Goal: Task Accomplishment & Management: Use online tool/utility

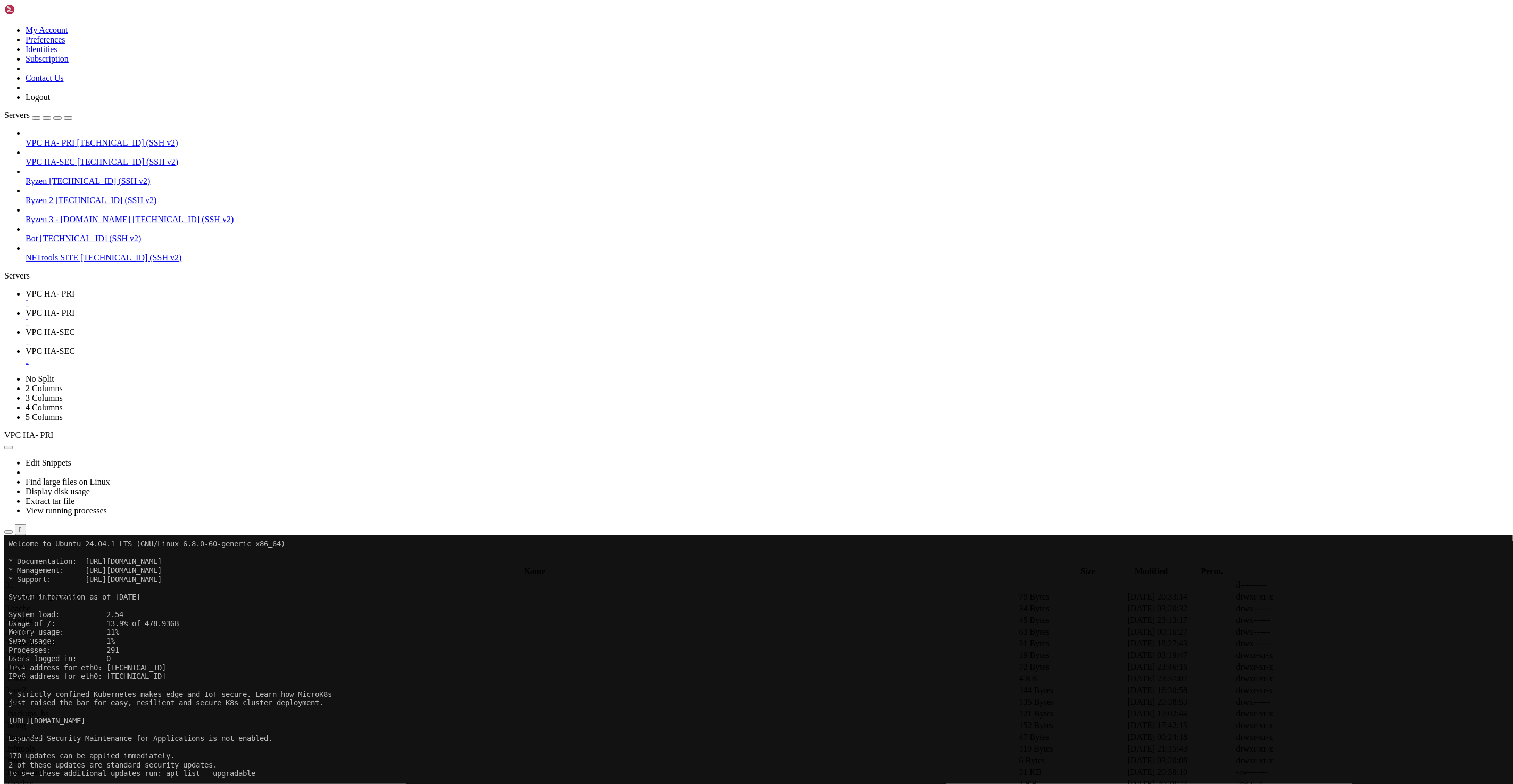
click at [75, 328] on span "VPC HA-SEC" at bounding box center [50, 332] width 50 height 9
click at [74, 289] on span "VPC HA- PRI" at bounding box center [50, 293] width 49 height 9
click at [74, 309] on span "VPC HA- PRI" at bounding box center [50, 313] width 49 height 9
click at [214, 743] on td " nfttools" at bounding box center [511, 748] width 1012 height 11
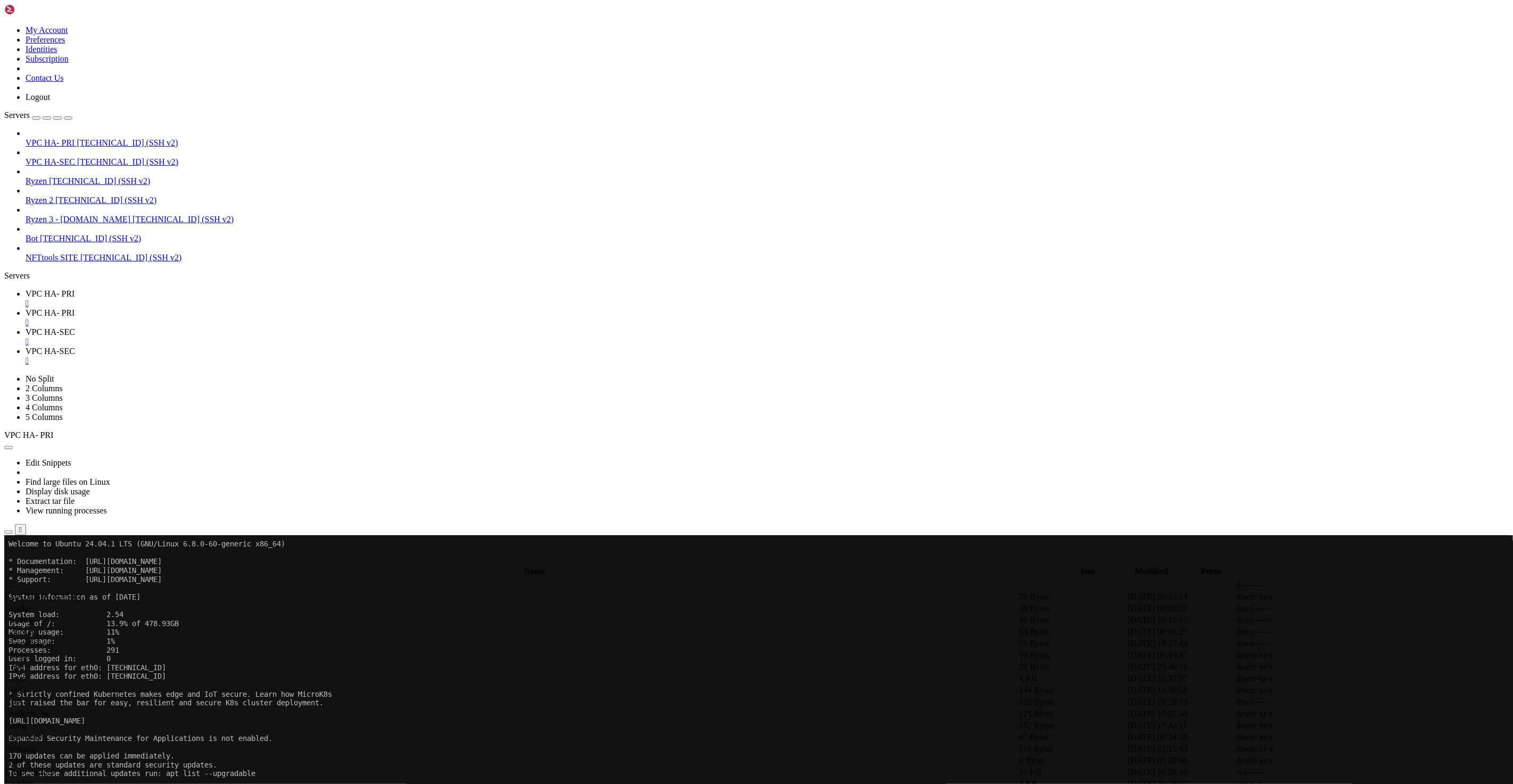
click at [197, 743] on td " nfttools" at bounding box center [511, 748] width 1012 height 11
click at [63, 616] on span " nfttools-utilities" at bounding box center [35, 620] width 57 height 9
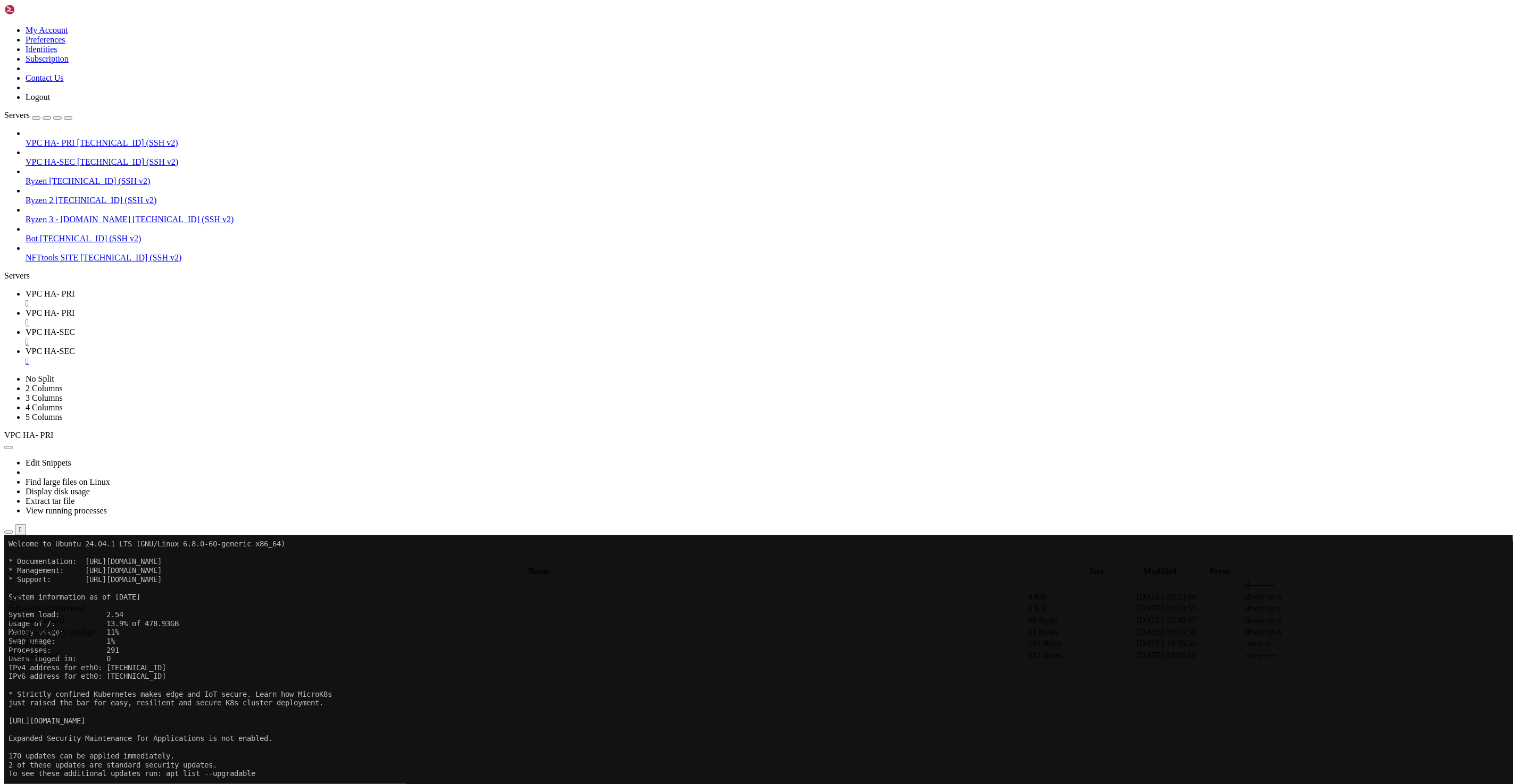
click at [64, 616] on span " nrpe-dockerized" at bounding box center [35, 620] width 58 height 9
click at [554, 580] on td " .." at bounding box center [515, 585] width 1021 height 11
click at [84, 604] on span " infra-tools-dockerized" at bounding box center [45, 608] width 78 height 9
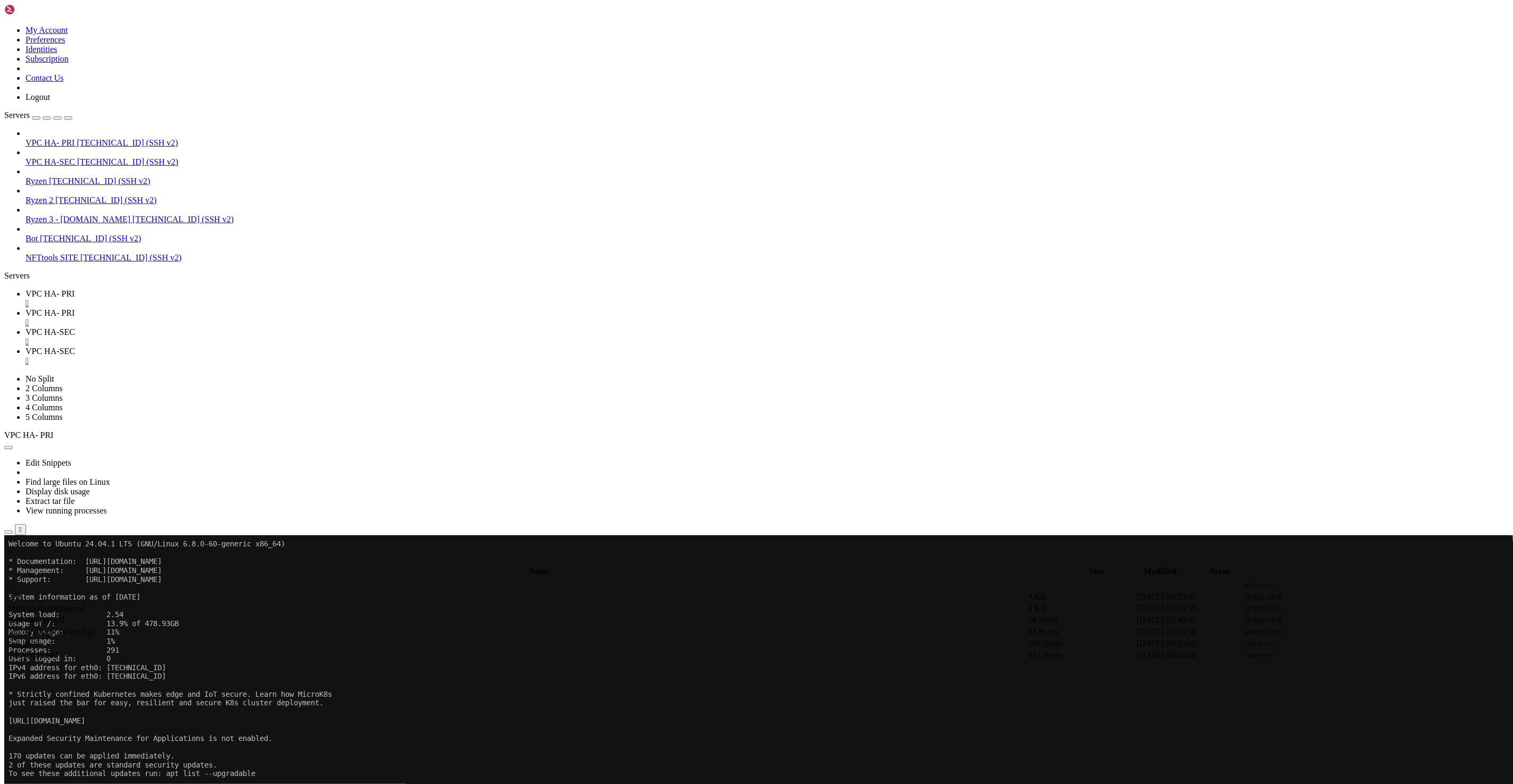
click at [95, 628] on span " projects-haproxy-configs" at bounding box center [50, 632] width 89 height 9
click at [64, 616] on span " nrpe-dockerized" at bounding box center [35, 620] width 58 height 9
click at [291, 638] on td " .gitignore" at bounding box center [515, 643] width 1021 height 11
click at [84, 604] on span " infra-tools-dockerized" at bounding box center [45, 608] width 78 height 9
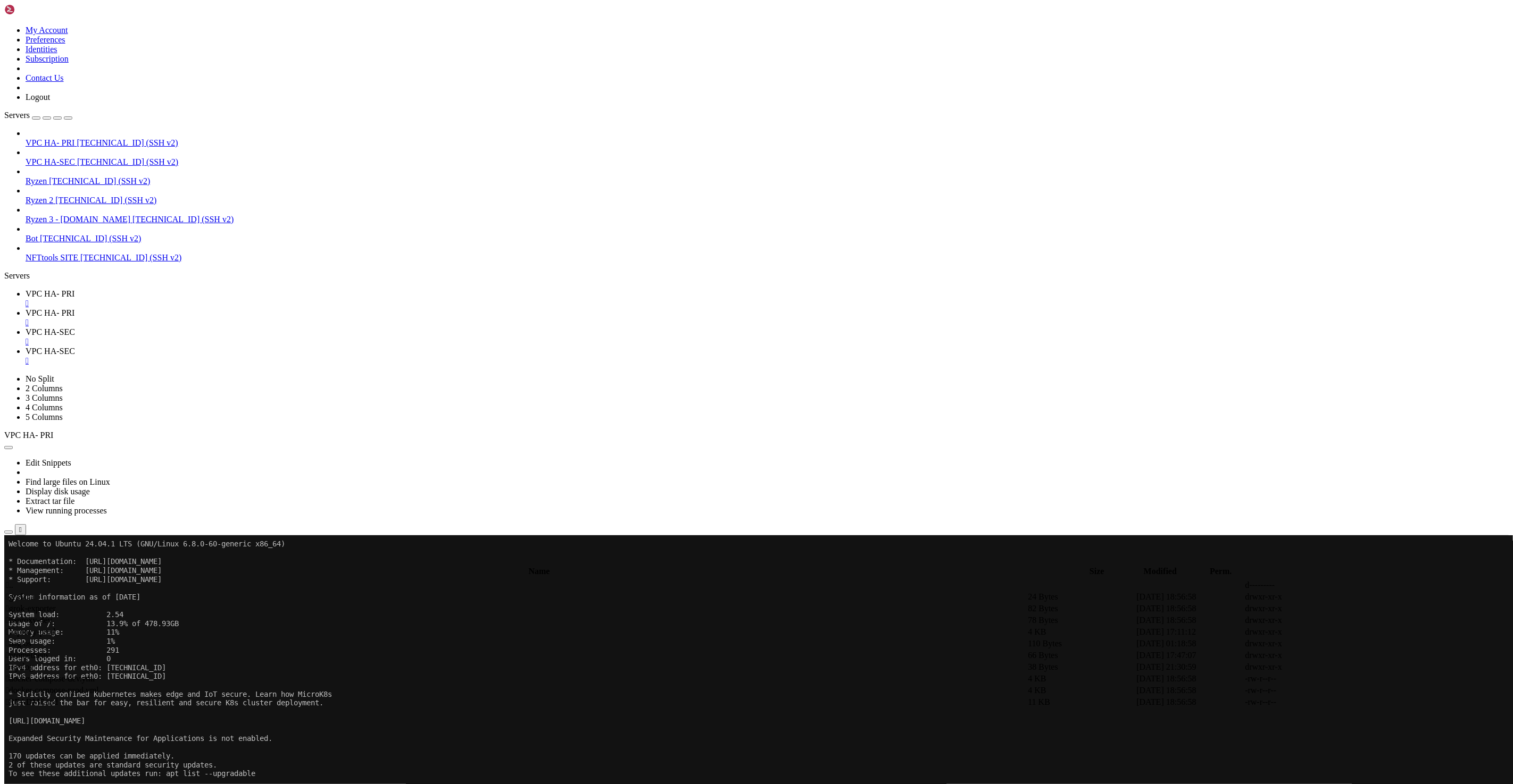
click at [55, 628] on span " haproxy-prod" at bounding box center [31, 632] width 50 height 9
type input "/root/nfttools/nfttools-utilities/infra-tools-dockerized/haproxy-prod"
click at [1354, 643] on icon at bounding box center [1354, 643] width 0 height 0
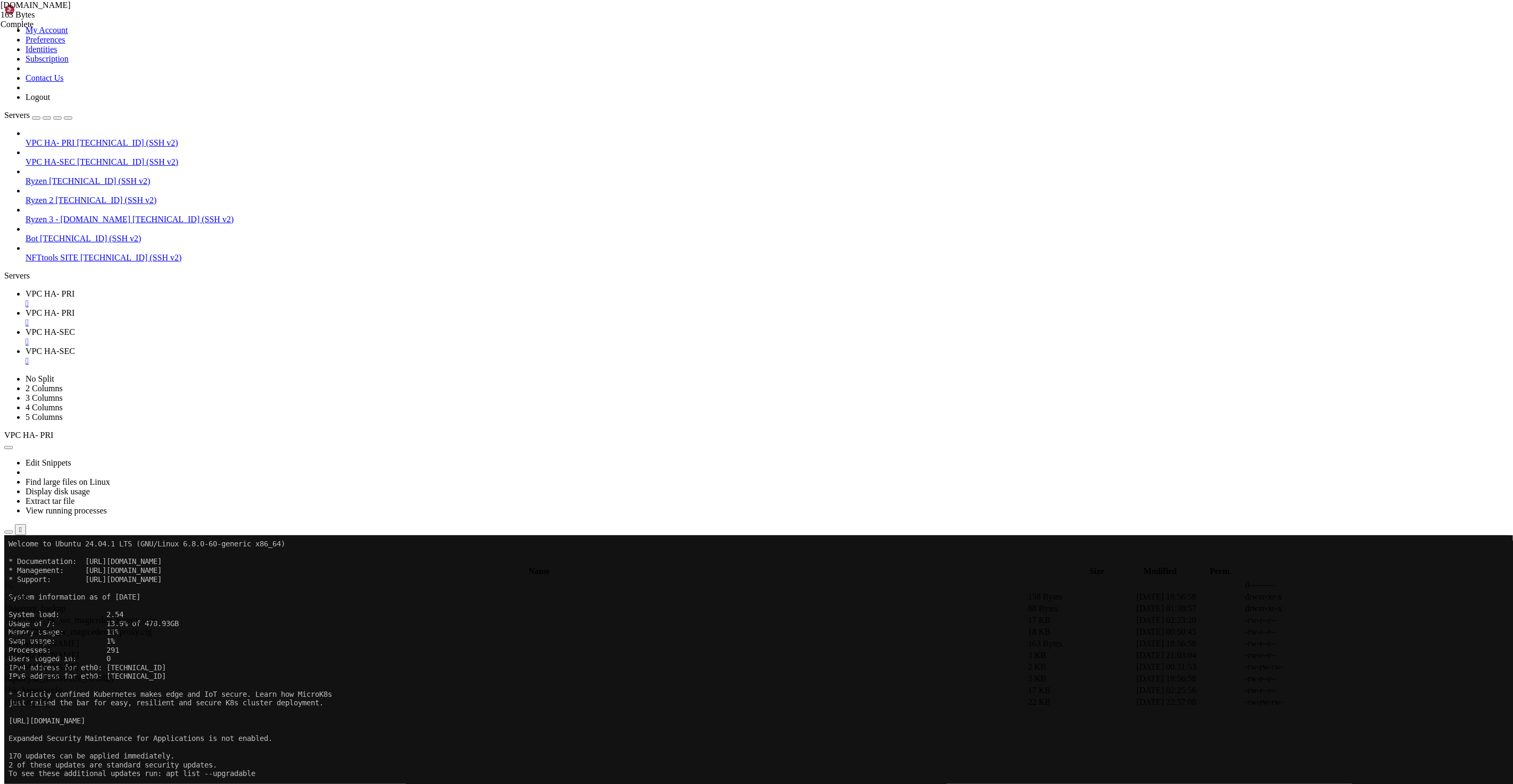
click at [1354, 667] on icon at bounding box center [1354, 667] width 0 height 0
type textarea "86b0223c-36ab-4b22-984d-97d399ef6622 83"
type input "ed8982d6-7ef1-43f2-8b65-639d30a57f1b"
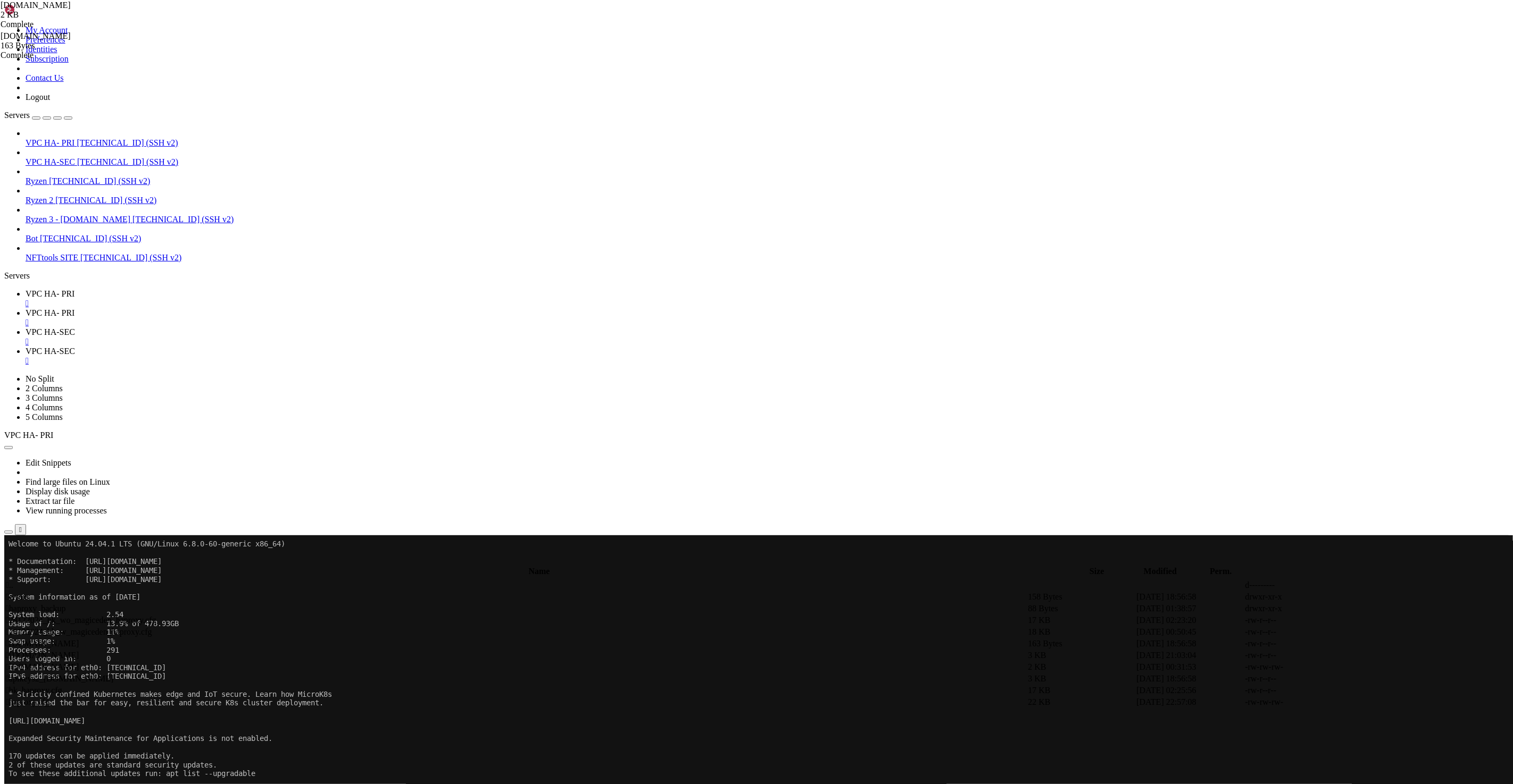
type textarea "ed8982d6-7ef1-43f2-8b65-639d30a57f1b 10"
click at [75, 346] on span "VPC HA-SEC" at bounding box center [50, 350] width 50 height 9
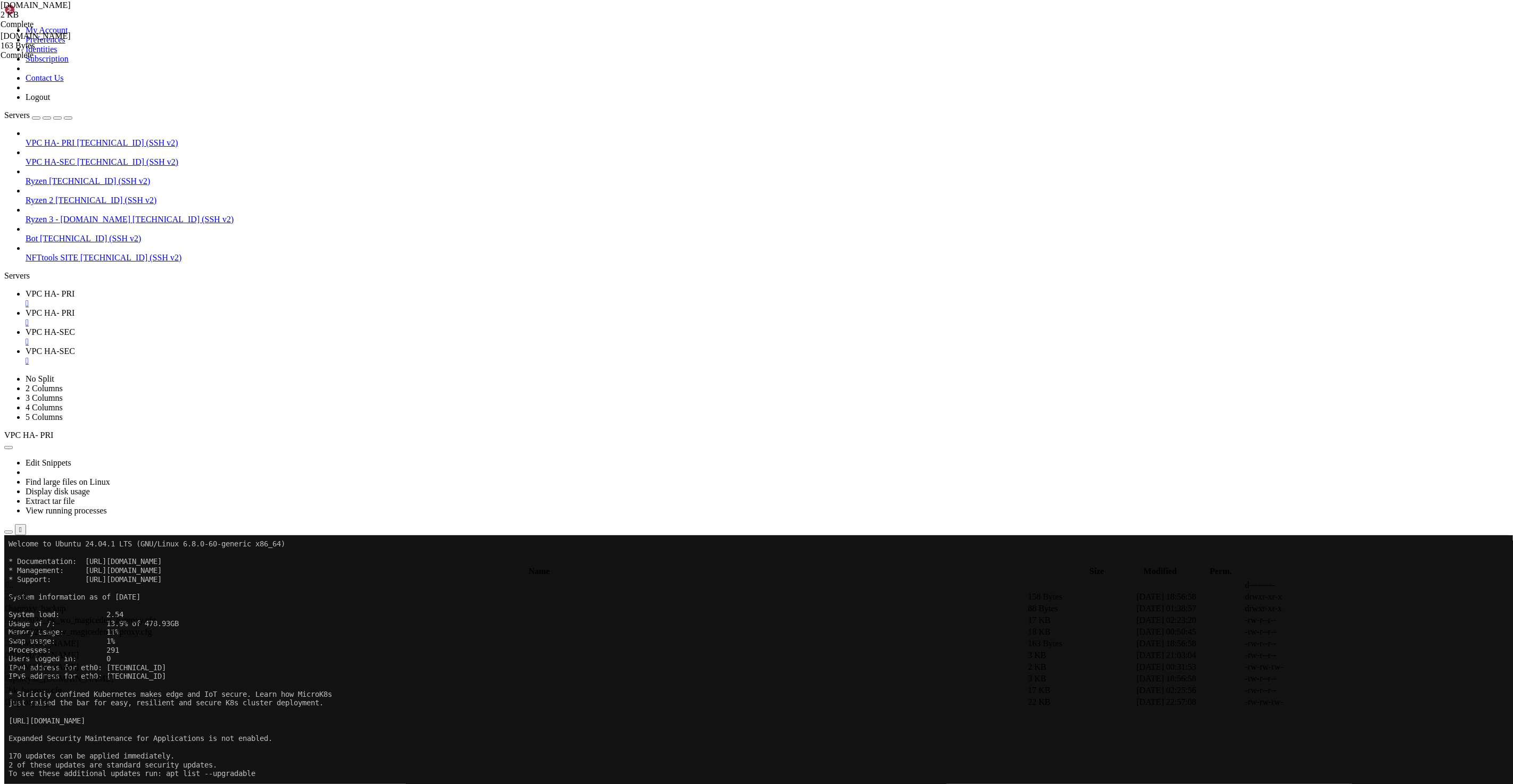
type input "/root/nfttools-utilities"
